Goal: Find specific page/section: Find specific page/section

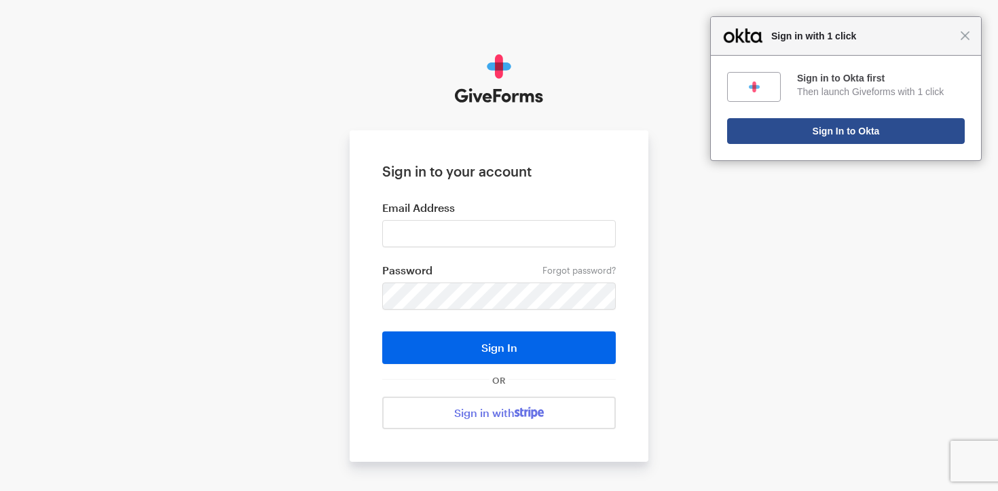
click at [868, 131] on button "Sign In to Okta" at bounding box center [846, 131] width 238 height 26
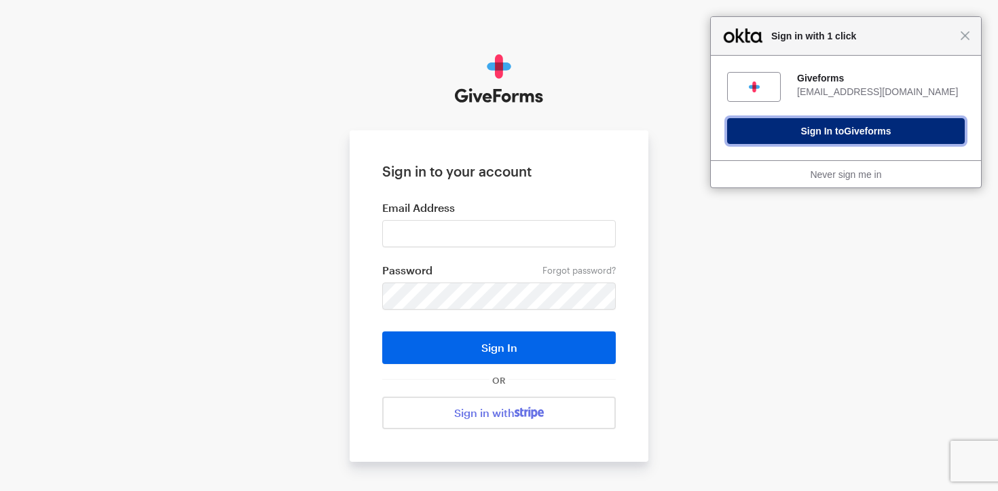
click at [812, 139] on button "Sign In to Giveforms" at bounding box center [846, 131] width 238 height 26
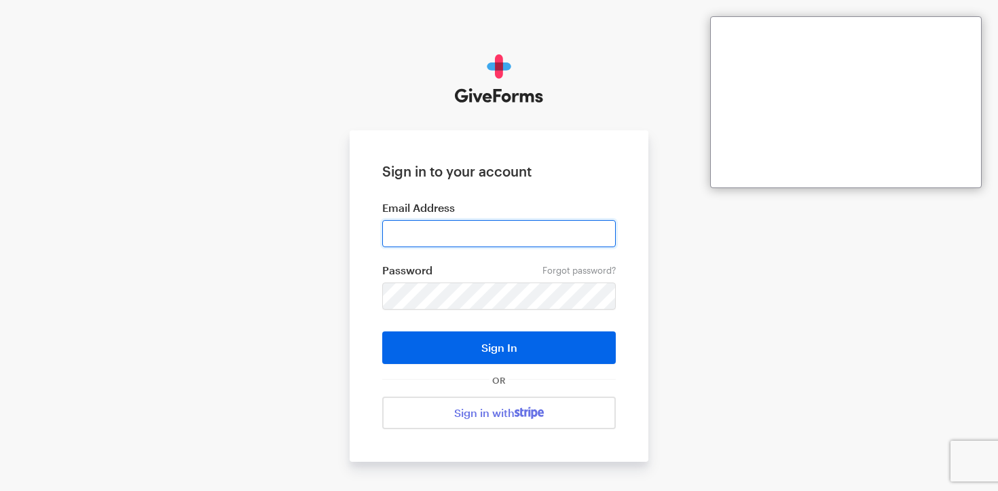
type input "sdoran@justfund.us"
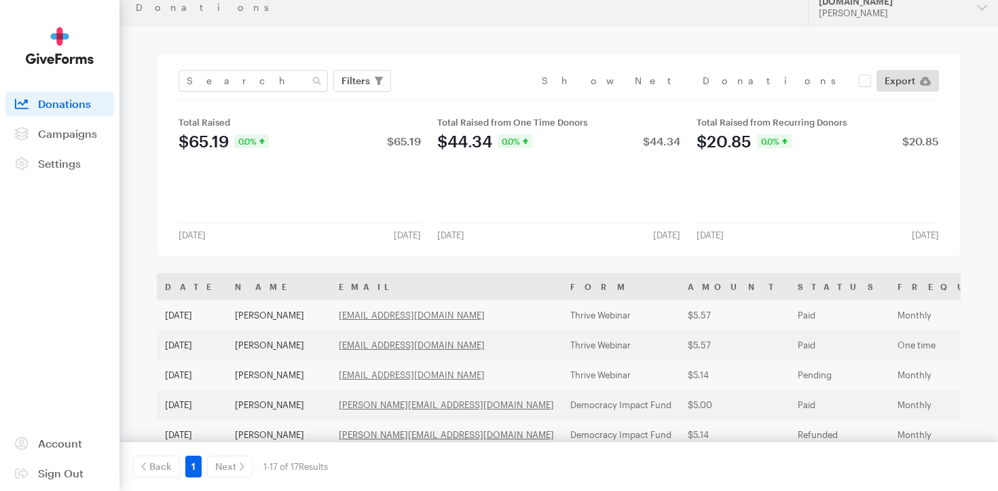
scroll to position [12, 0]
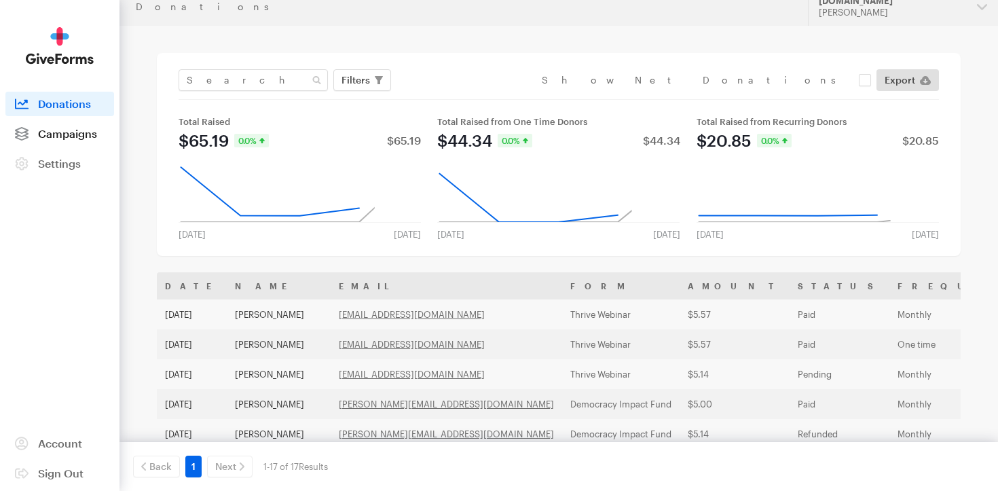
click at [59, 131] on span "Campaigns" at bounding box center [67, 133] width 59 height 13
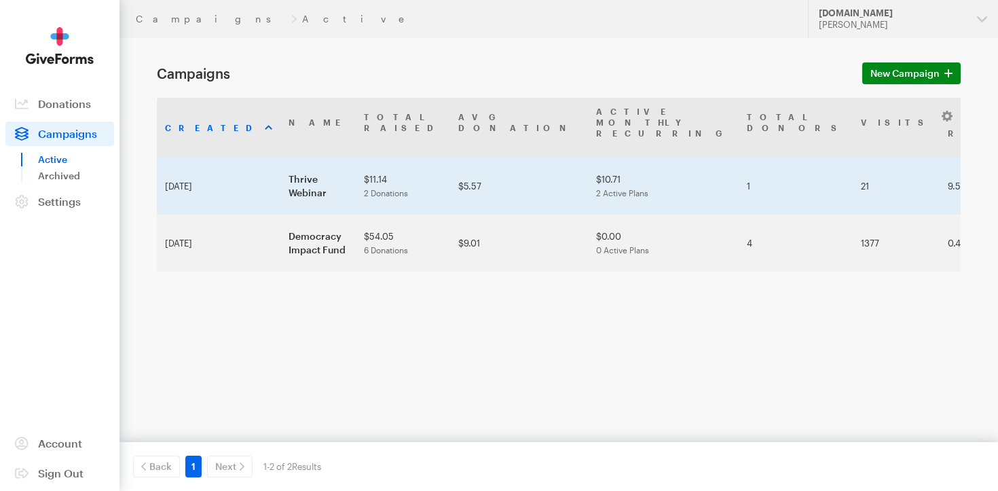
click at [281, 159] on td "Thrive Webinar" at bounding box center [318, 186] width 75 height 57
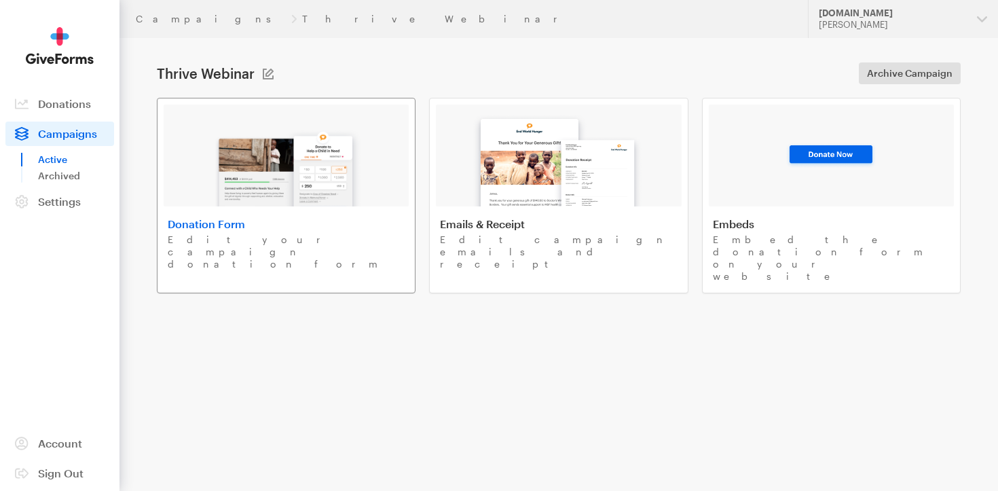
click at [320, 192] on img at bounding box center [286, 163] width 159 height 87
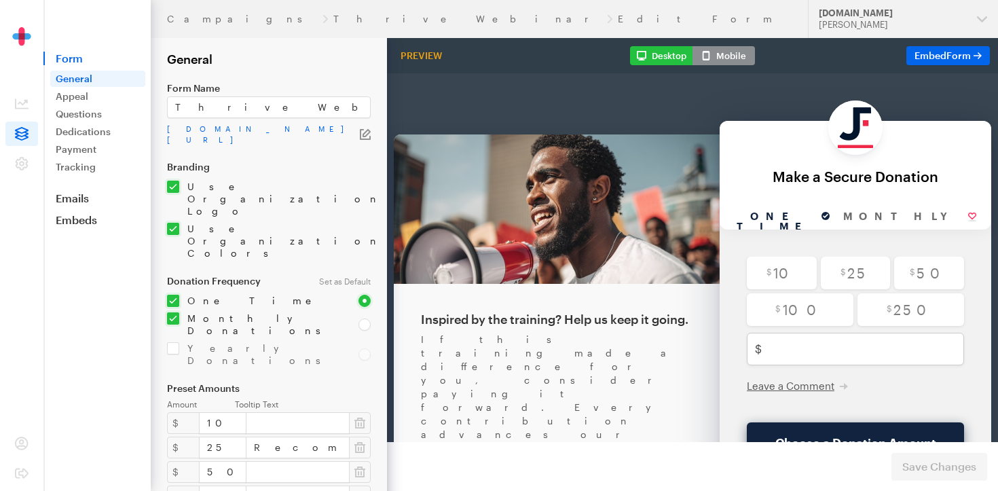
click at [369, 129] on icon "button" at bounding box center [365, 134] width 11 height 11
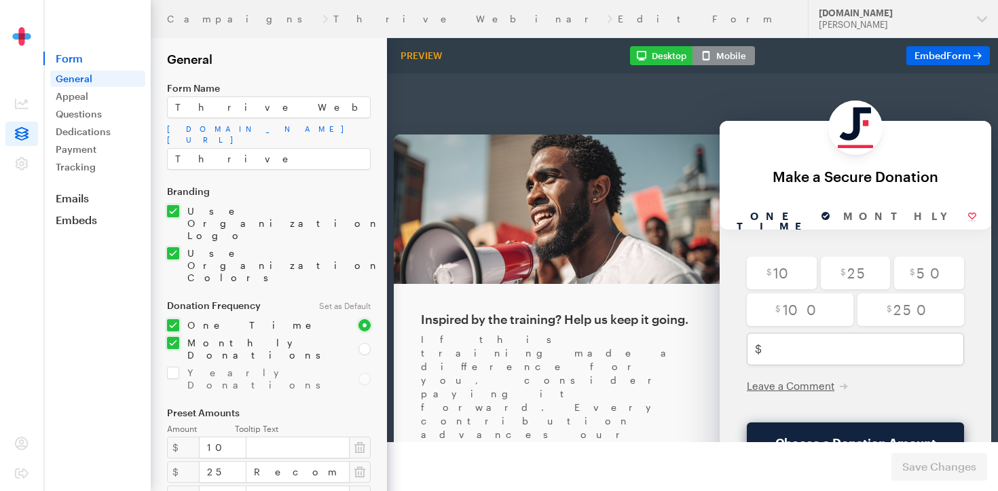
click at [339, 186] on div "Branding Use Organization Logo Upload 160 x 160 • png, gif, or jpg Use Organiza…" at bounding box center [269, 235] width 204 height 98
click at [311, 131] on link "app.giveforms.com/forms/justfund/Thrive" at bounding box center [269, 135] width 204 height 22
